Goal: Information Seeking & Learning: Learn about a topic

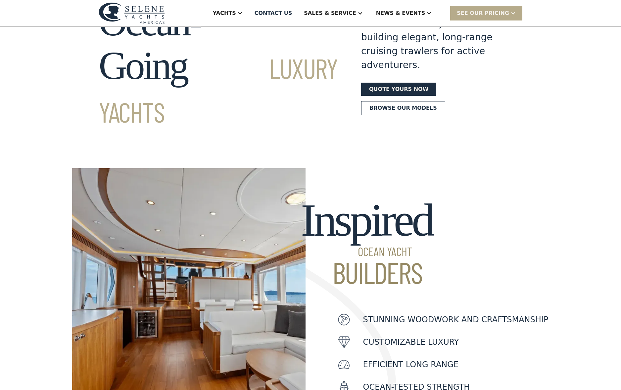
scroll to position [68, 0]
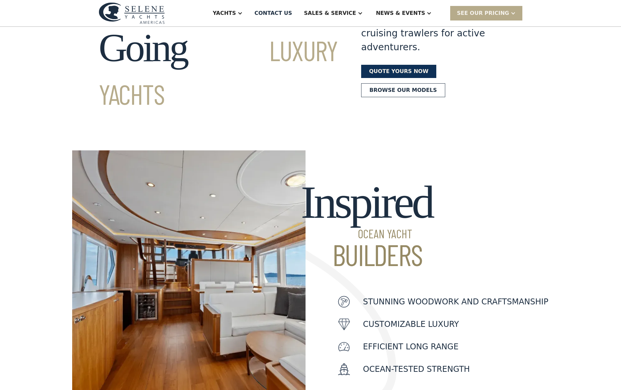
click at [400, 65] on link "Quote yours now" at bounding box center [398, 71] width 75 height 13
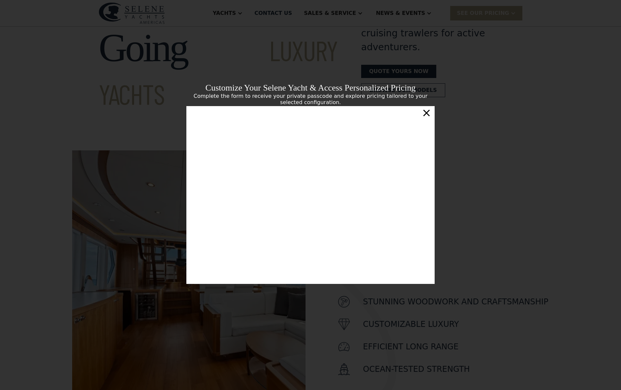
click at [426, 113] on div "×" at bounding box center [426, 112] width 10 height 13
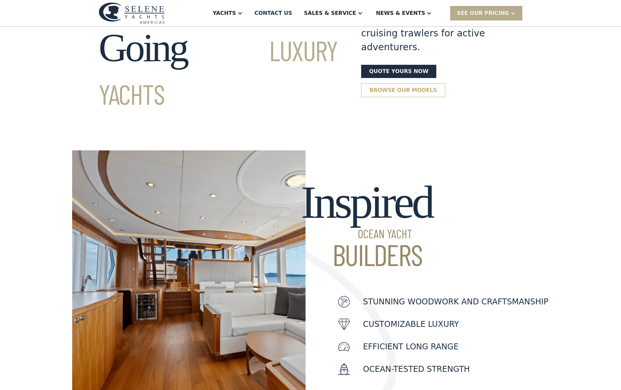
click at [399, 83] on link "Browse our models" at bounding box center [403, 90] width 84 height 14
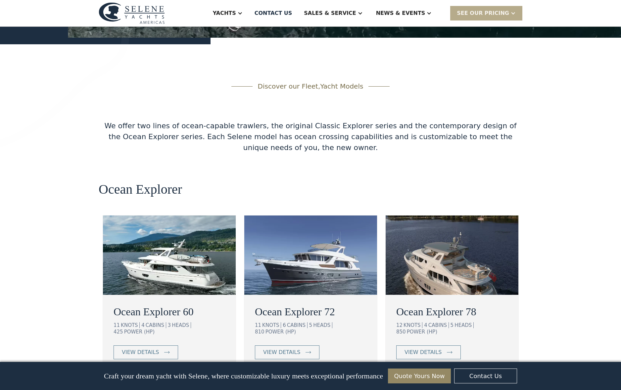
scroll to position [1043, 0]
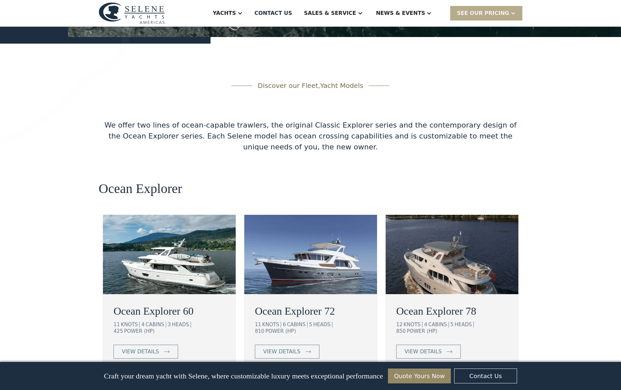
click at [315, 385] on link "View More" at bounding box center [310, 392] width 51 height 14
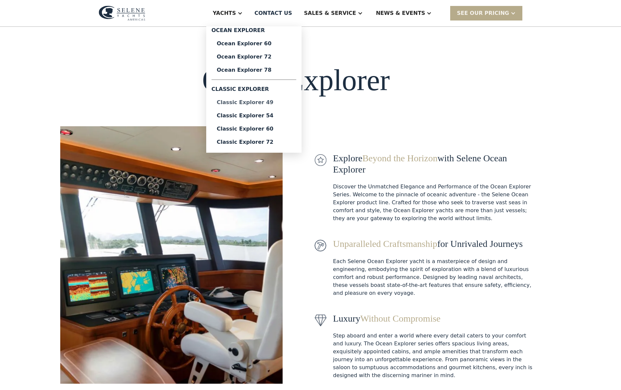
click at [266, 101] on div "Classic Explorer 49" at bounding box center [254, 102] width 74 height 5
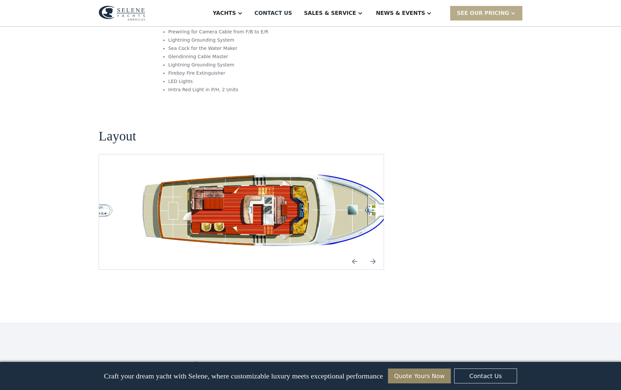
scroll to position [1190, 0]
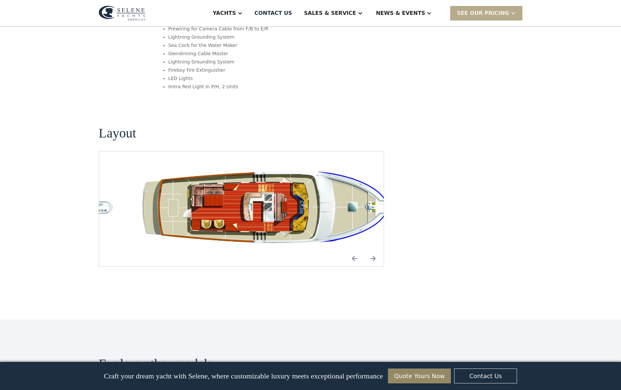
click at [376, 251] on img "Next slide" at bounding box center [373, 259] width 16 height 16
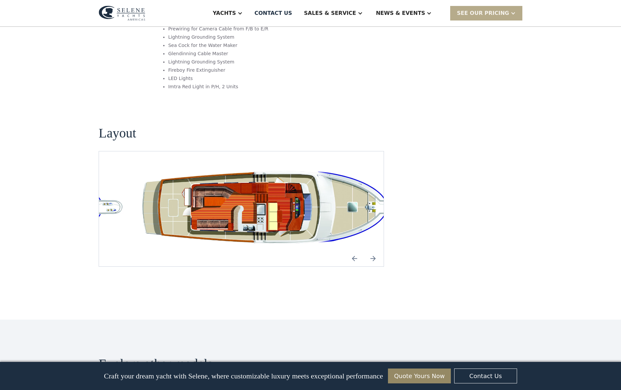
scroll to position [1190, 0]
click at [376, 250] on img "Next slide" at bounding box center [373, 258] width 16 height 16
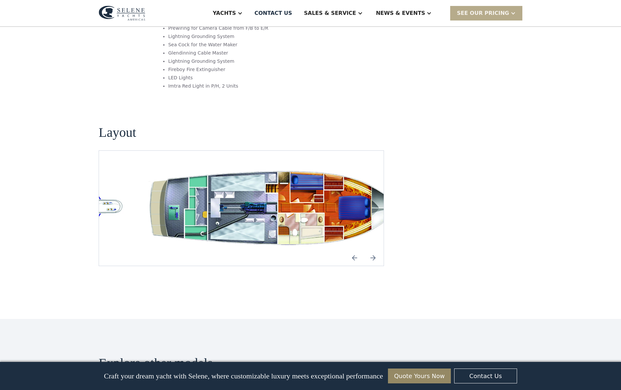
click at [376, 250] on img "Next slide" at bounding box center [373, 258] width 16 height 16
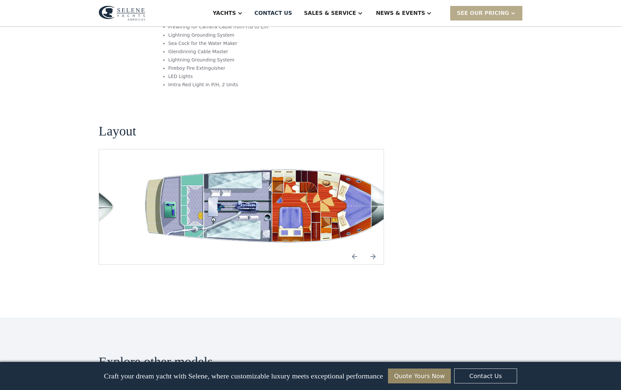
scroll to position [1191, 0]
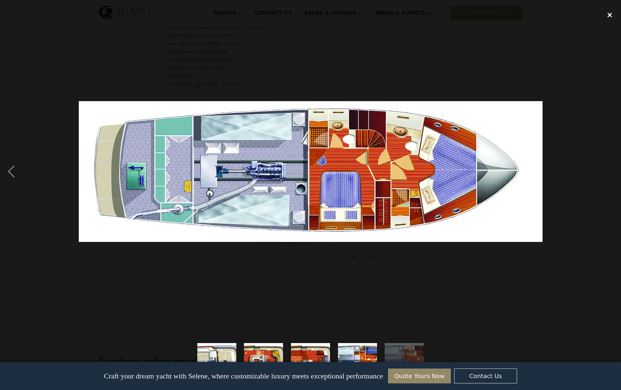
click at [608, 15] on div "close lightbox" at bounding box center [609, 15] width 22 height 15
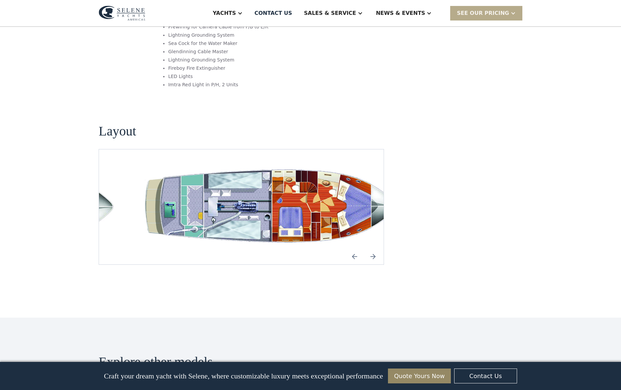
click at [374, 249] on img "Next slide" at bounding box center [373, 257] width 16 height 16
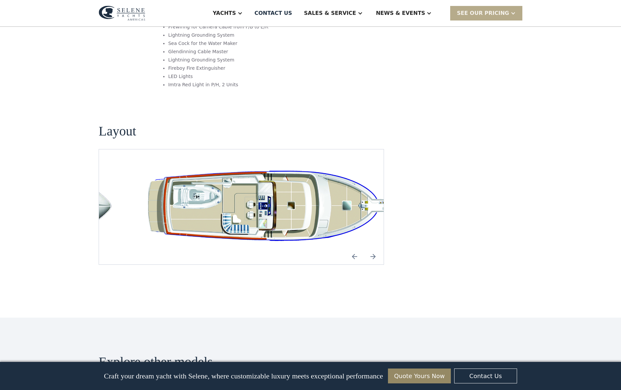
click at [374, 249] on img "Next slide" at bounding box center [373, 257] width 16 height 16
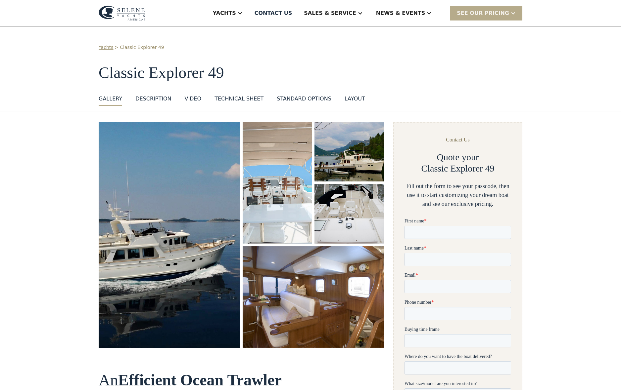
scroll to position [0, 0]
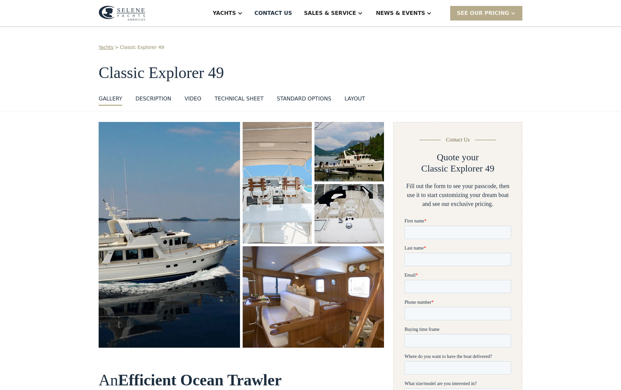
click at [185, 214] on img "open lightbox" at bounding box center [169, 235] width 148 height 236
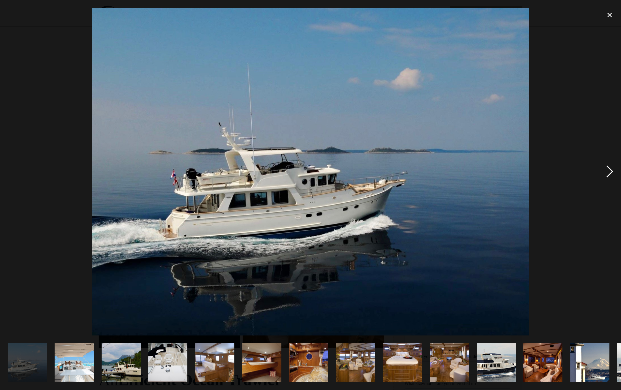
click at [612, 170] on div "next image" at bounding box center [609, 172] width 22 height 328
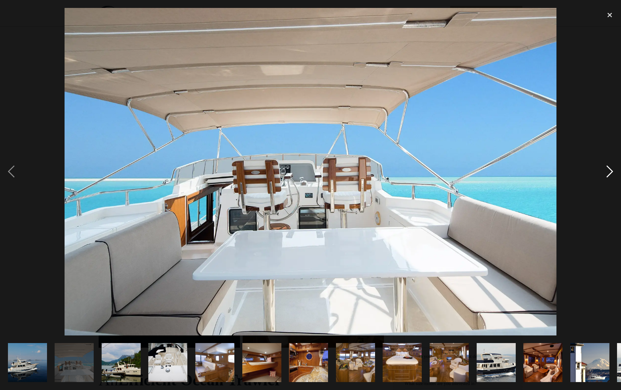
click at [612, 170] on div "next image" at bounding box center [609, 172] width 22 height 328
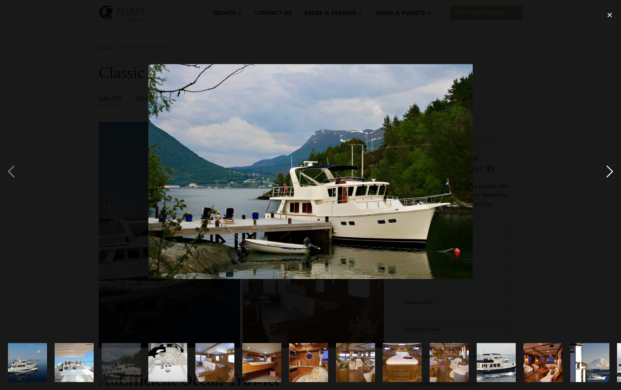
click at [612, 170] on div "next image" at bounding box center [609, 172] width 22 height 328
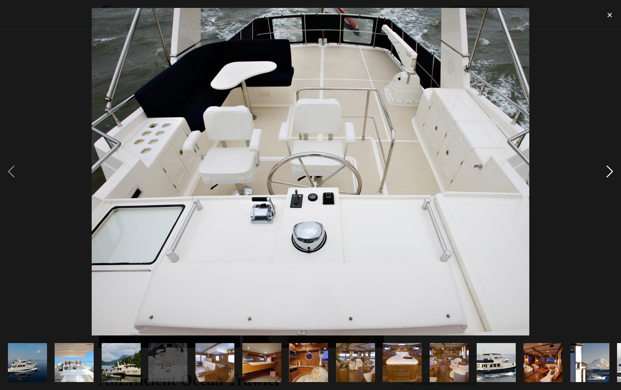
click at [612, 170] on div "next image" at bounding box center [609, 172] width 22 height 328
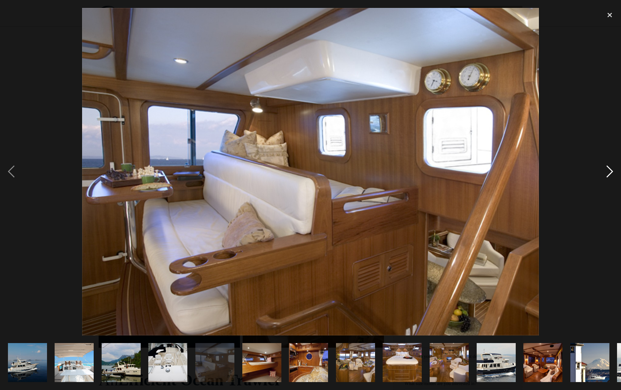
click at [612, 170] on div "next image" at bounding box center [609, 172] width 22 height 328
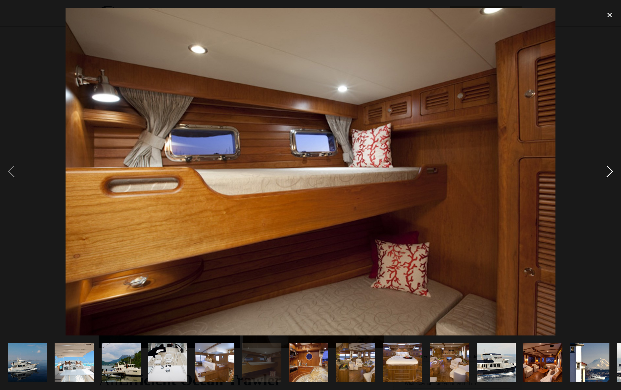
click at [612, 170] on div "next image" at bounding box center [609, 172] width 22 height 328
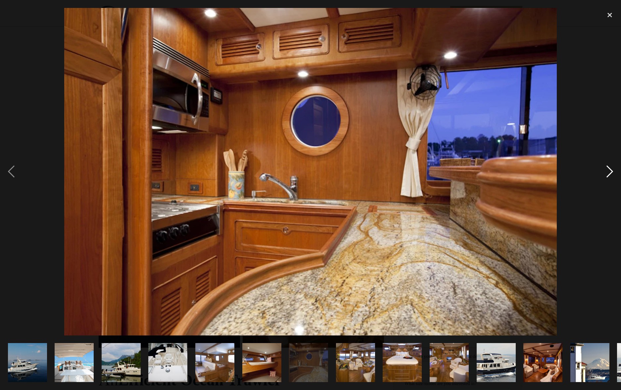
click at [612, 170] on div "next image" at bounding box center [609, 172] width 22 height 328
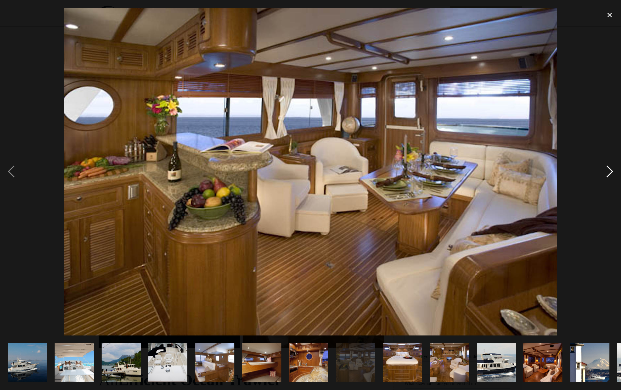
click at [612, 170] on div "next image" at bounding box center [609, 172] width 22 height 328
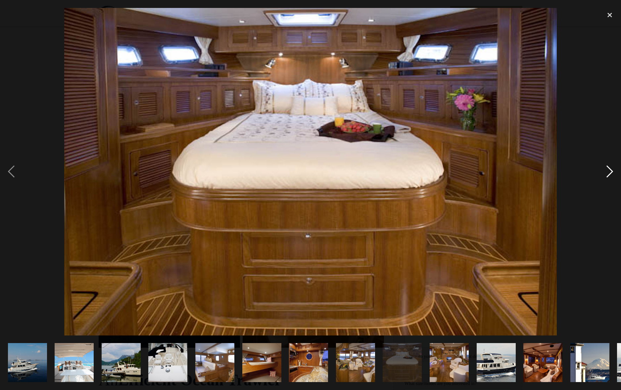
click at [612, 170] on div "next image" at bounding box center [609, 172] width 22 height 328
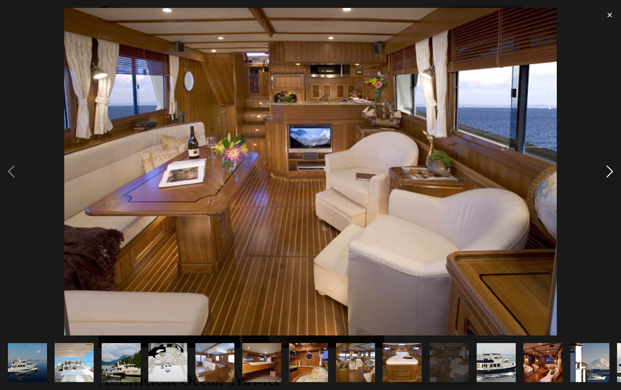
click at [612, 170] on div "next image" at bounding box center [609, 172] width 22 height 328
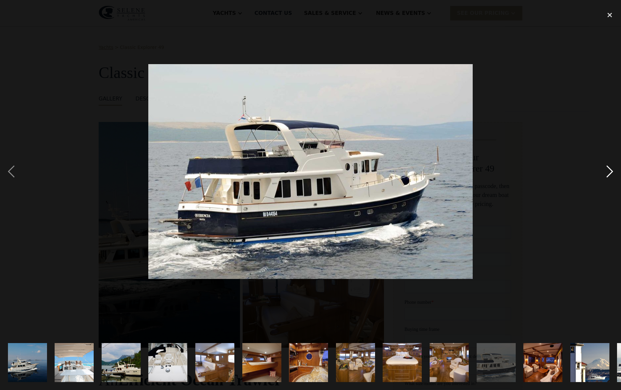
click at [612, 170] on div "next image" at bounding box center [609, 172] width 22 height 328
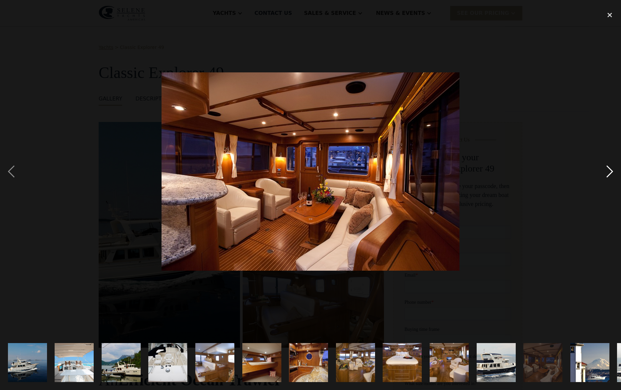
click at [612, 170] on div "next image" at bounding box center [609, 172] width 22 height 328
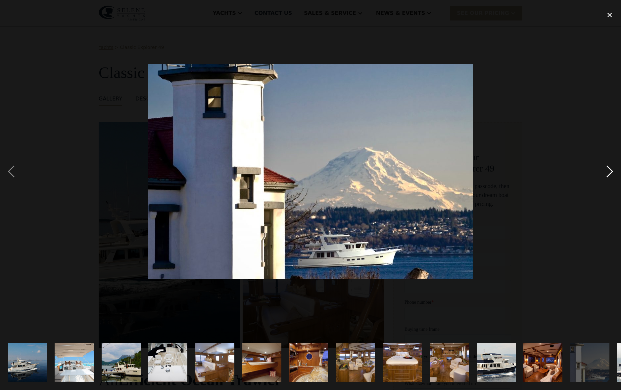
click at [612, 170] on div "next image" at bounding box center [609, 172] width 22 height 328
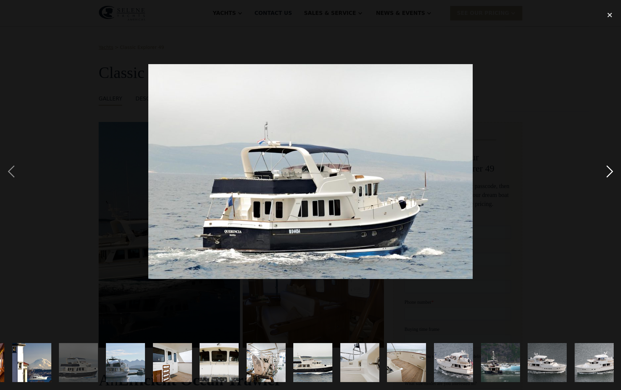
scroll to position [0, 558]
click at [612, 170] on div "next image" at bounding box center [609, 172] width 22 height 328
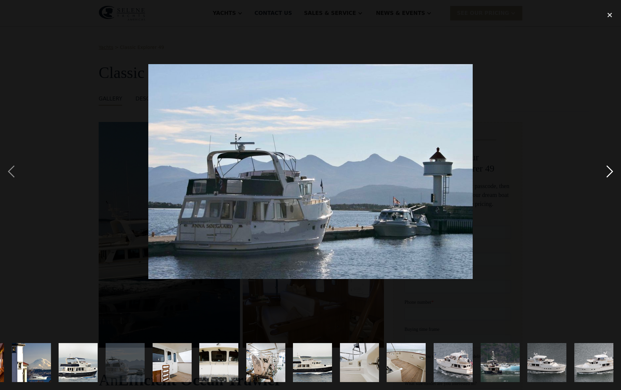
click at [612, 170] on div "next image" at bounding box center [609, 172] width 22 height 328
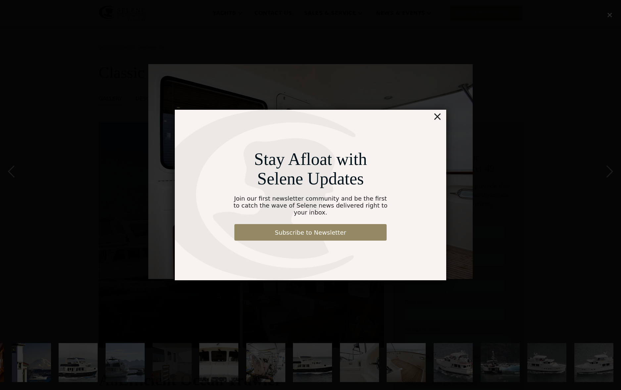
click at [438, 121] on div "×" at bounding box center [437, 116] width 10 height 13
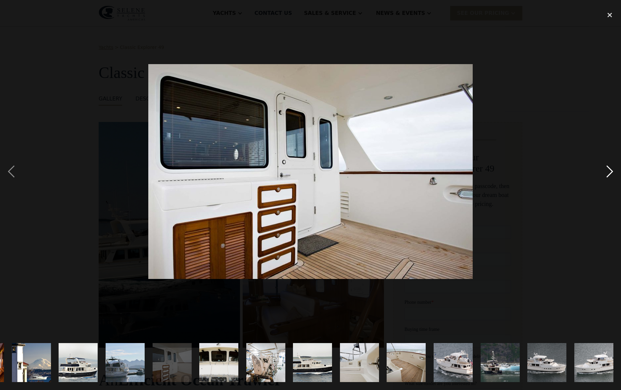
click at [613, 173] on div "next image" at bounding box center [609, 172] width 22 height 328
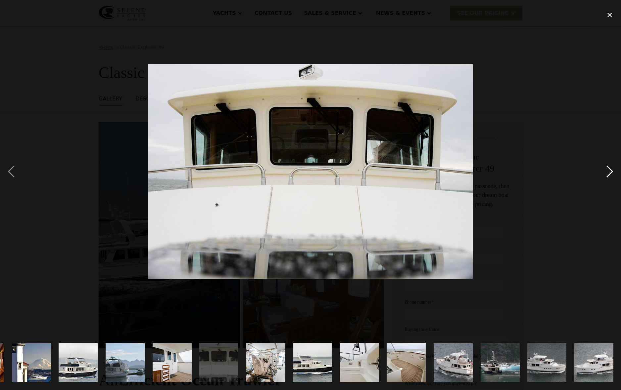
click at [609, 174] on div "next image" at bounding box center [609, 172] width 22 height 328
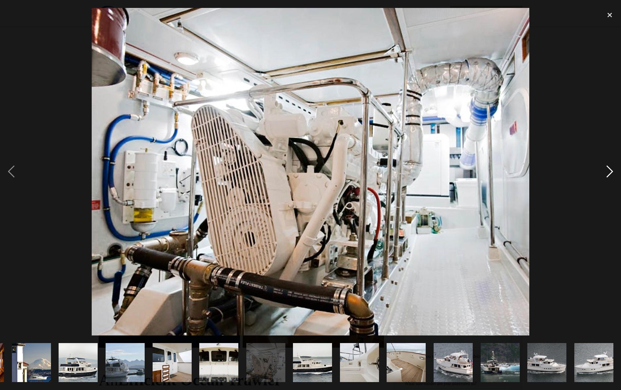
click at [609, 174] on div "next image" at bounding box center [609, 172] width 22 height 328
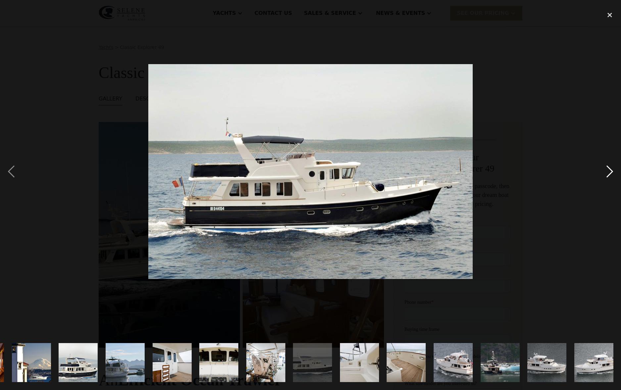
click at [609, 174] on div "next image" at bounding box center [609, 172] width 22 height 328
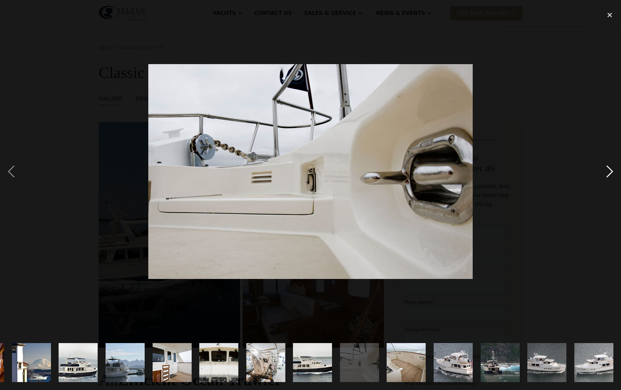
click at [609, 174] on div "next image" at bounding box center [609, 172] width 22 height 328
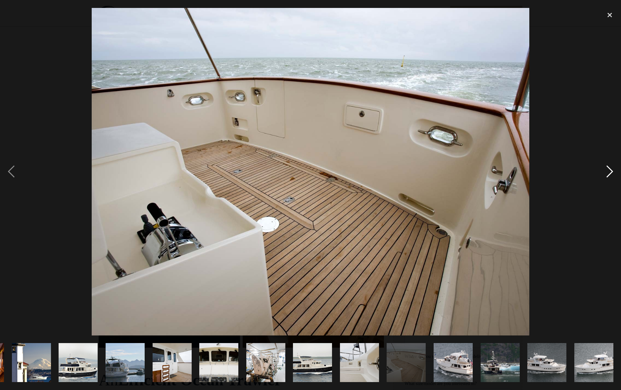
click at [609, 174] on div "next image" at bounding box center [609, 172] width 22 height 328
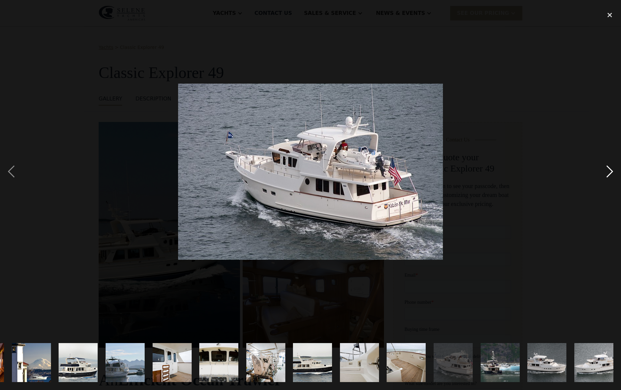
click at [609, 174] on div "next image" at bounding box center [609, 172] width 22 height 328
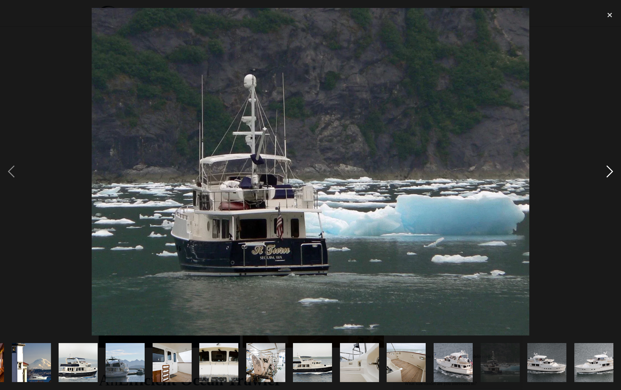
click at [609, 174] on div "next image" at bounding box center [609, 172] width 22 height 328
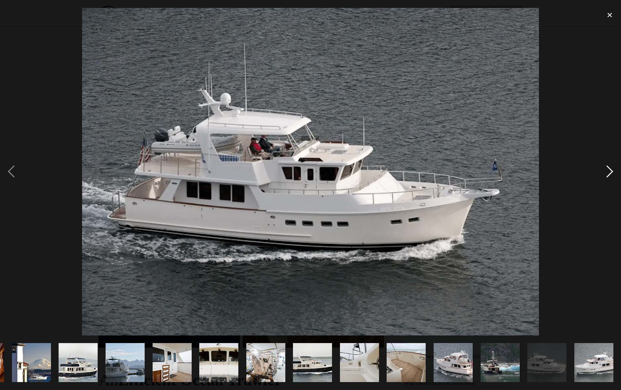
click at [609, 174] on div "next image" at bounding box center [609, 172] width 22 height 328
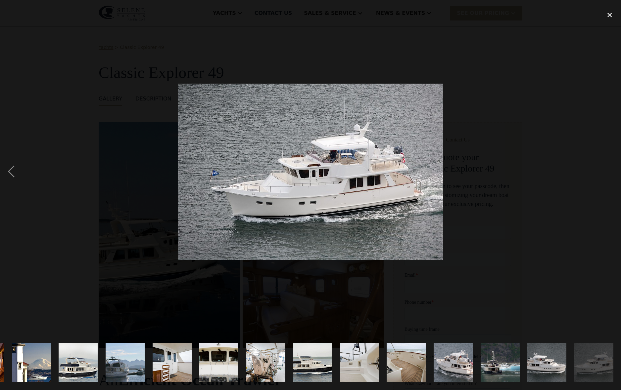
click at [609, 174] on div "next image" at bounding box center [609, 172] width 22 height 328
click at [611, 14] on div "close lightbox" at bounding box center [609, 15] width 22 height 15
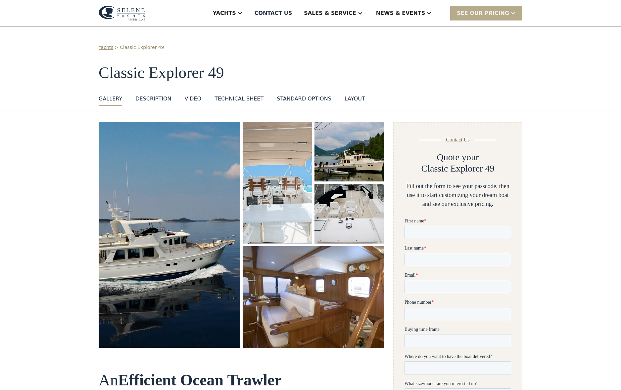
scroll to position [0, 0]
click at [305, 97] on div "standard options" at bounding box center [304, 99] width 55 height 8
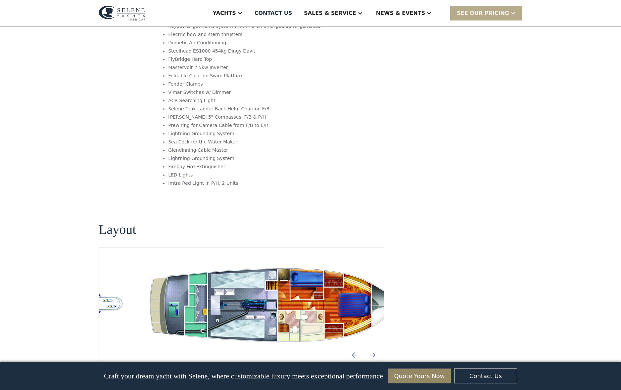
scroll to position [1177, 0]
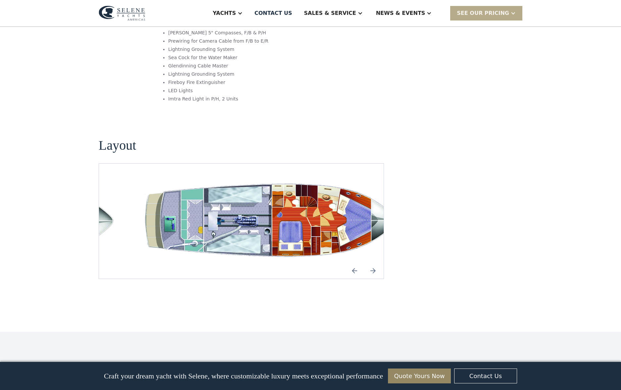
click at [354, 263] on img "Previous slide" at bounding box center [354, 271] width 16 height 16
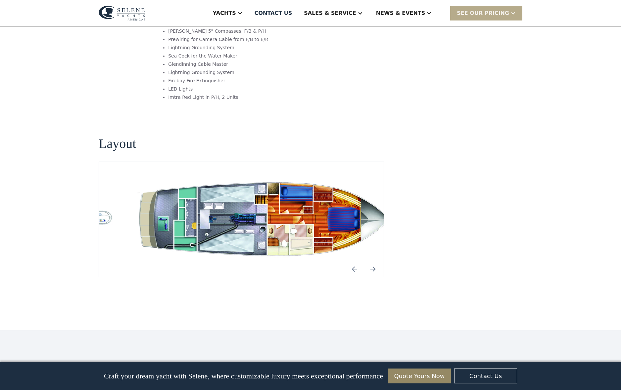
scroll to position [1178, 0]
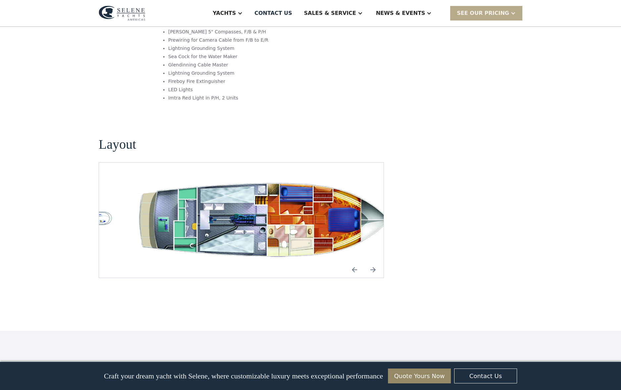
click at [374, 262] on img "Next slide" at bounding box center [373, 270] width 16 height 16
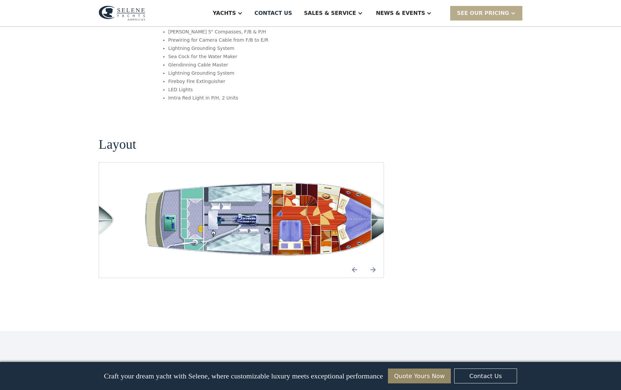
click at [374, 262] on img "Next slide" at bounding box center [373, 270] width 16 height 16
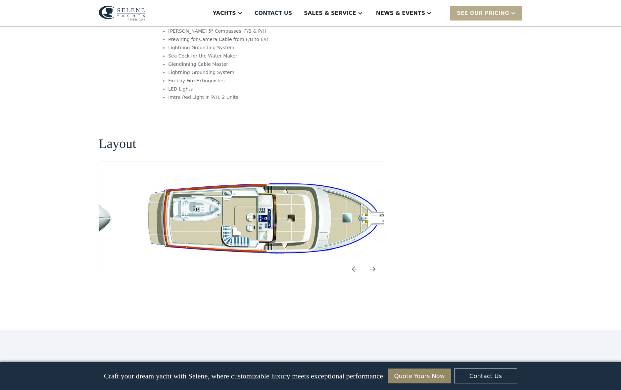
click at [374, 261] on img "Next slide" at bounding box center [373, 269] width 16 height 16
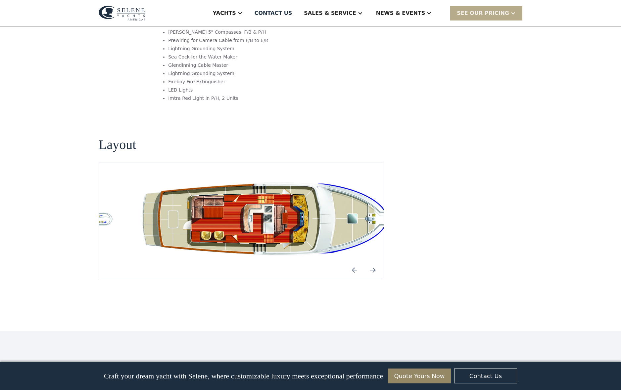
scroll to position [1179, 0]
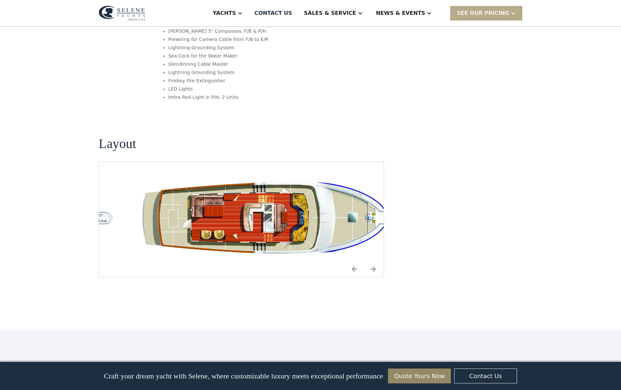
click at [374, 261] on img "Next slide" at bounding box center [373, 269] width 16 height 16
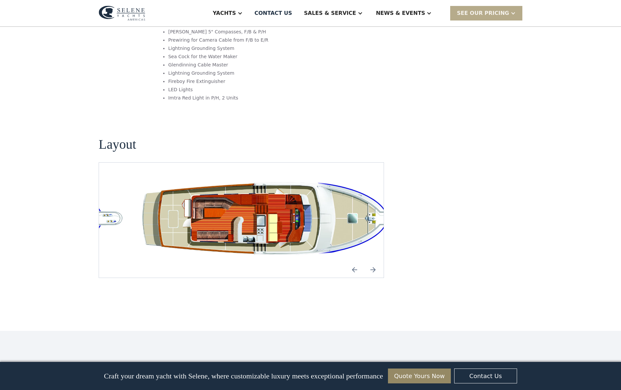
scroll to position [1177, 0]
click at [354, 263] on img "Previous slide" at bounding box center [354, 271] width 16 height 16
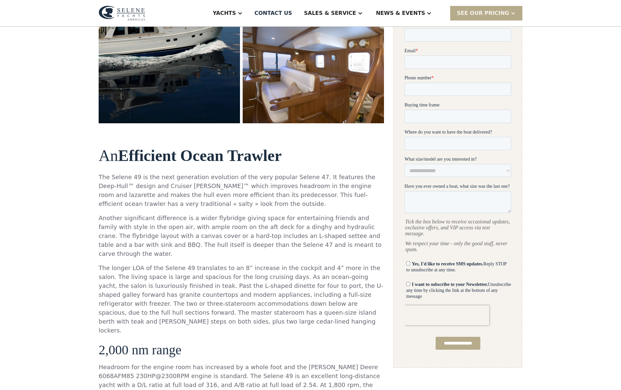
scroll to position [202, 0]
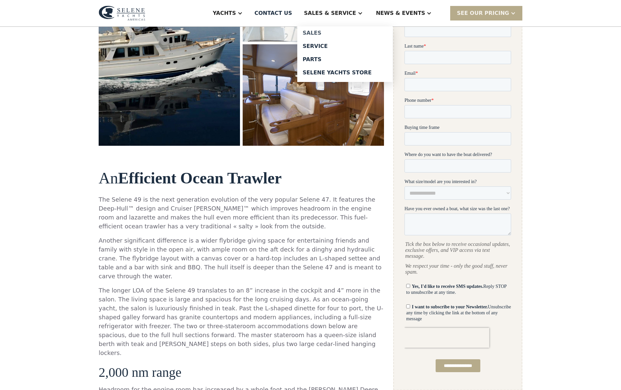
click at [336, 32] on div "Sales" at bounding box center [344, 32] width 85 height 5
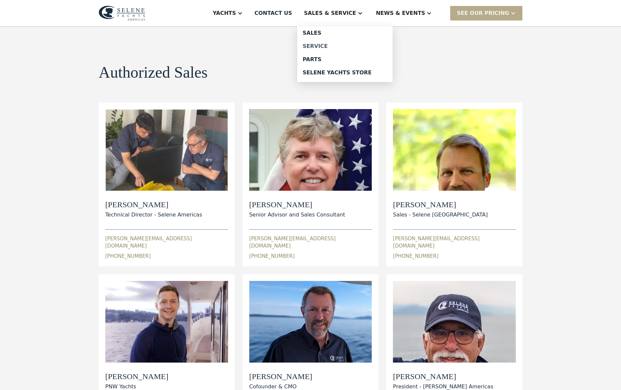
click at [337, 44] on div "Service" at bounding box center [344, 46] width 85 height 5
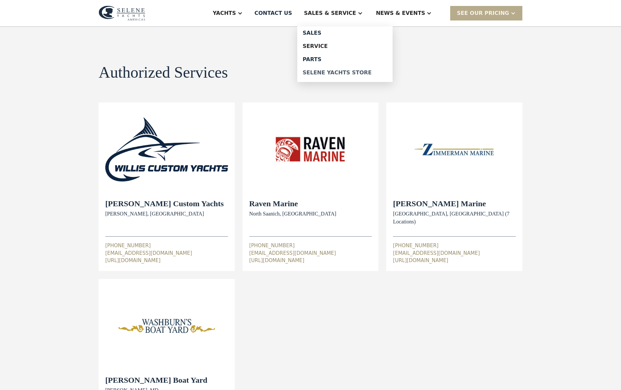
click at [338, 74] on div "Selene Yachts Store" at bounding box center [344, 72] width 85 height 5
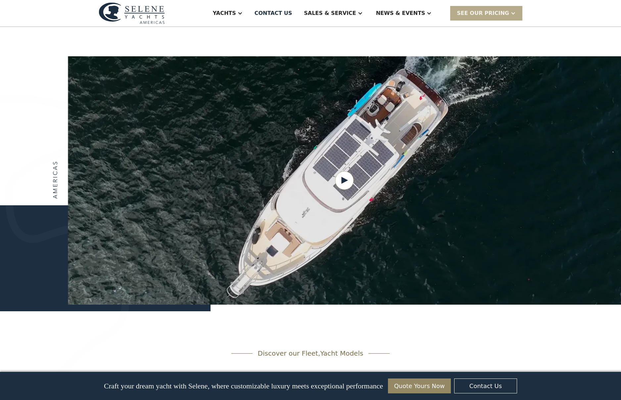
scroll to position [776, 0]
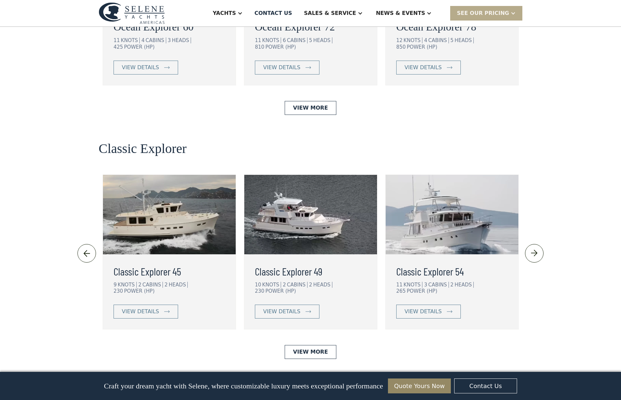
scroll to position [1325, 0]
